Goal: Task Accomplishment & Management: Manage account settings

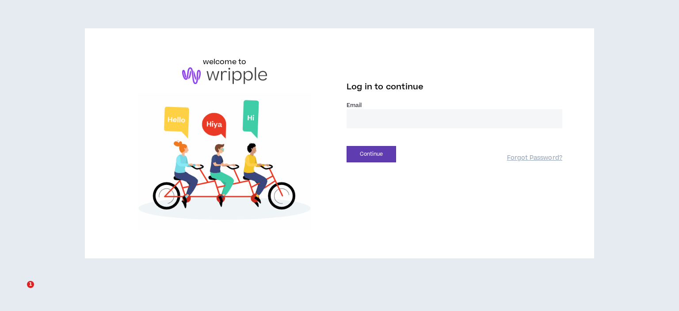
click at [357, 114] on input "email" at bounding box center [454, 118] width 216 height 19
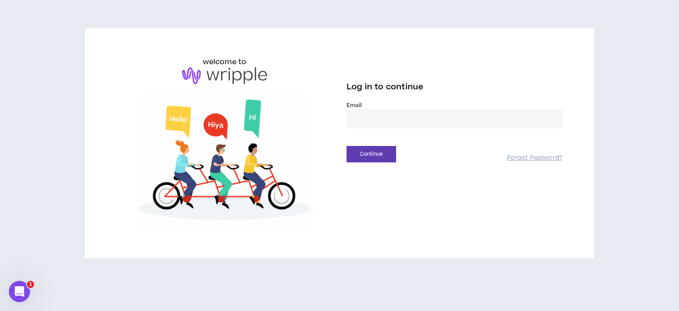
type input "**********"
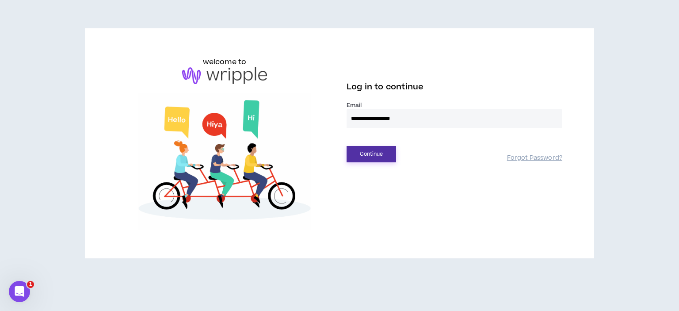
click at [386, 151] on button "Continue" at bounding box center [370, 154] width 49 height 16
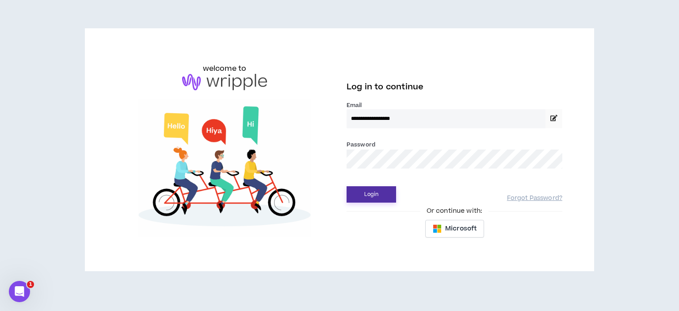
click at [376, 188] on button "Login" at bounding box center [370, 194] width 49 height 16
